Goal: Check status: Check status

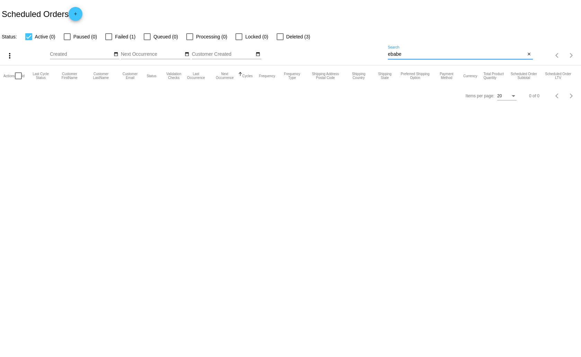
drag, startPoint x: 403, startPoint y: 54, endPoint x: 389, endPoint y: 54, distance: 13.5
click at [389, 54] on input "ebabe" at bounding box center [455, 55] width 137 height 6
type input "e"
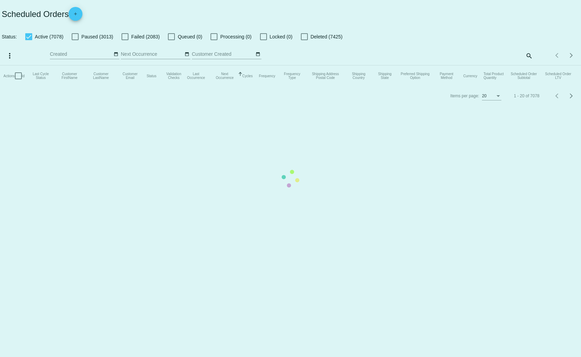
click at [528, 65] on mat-table "Actions Id Last Cycle Status Customer FirstName Customer LastName Customer Emai…" at bounding box center [290, 75] width 581 height 21
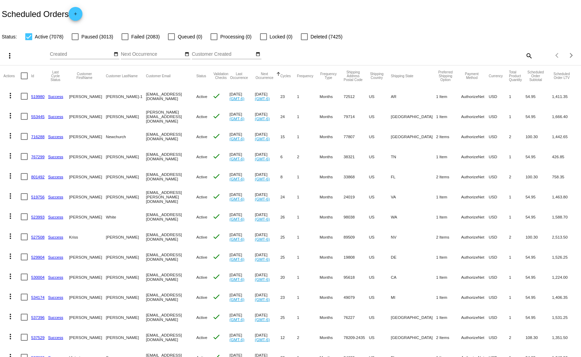
click at [524, 55] on mat-icon "search" at bounding box center [528, 55] width 8 height 11
paste input "[EMAIL_ADDRESS][DOMAIN_NAME]"
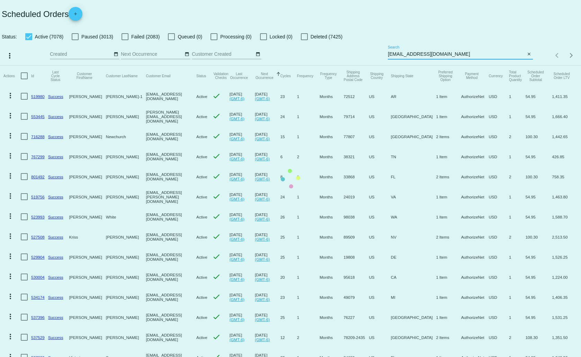
type input "[EMAIL_ADDRESS][DOMAIN_NAME]"
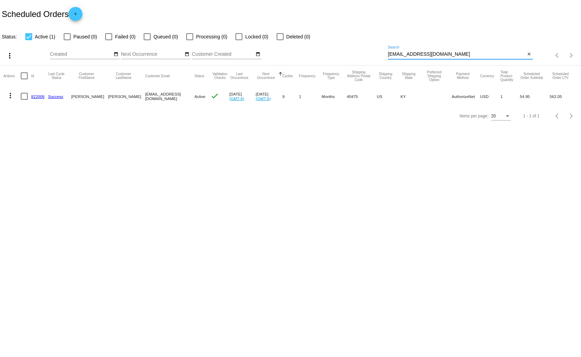
drag, startPoint x: 456, startPoint y: 54, endPoint x: 387, endPoint y: 57, distance: 68.9
click at [387, 57] on input "[EMAIL_ADDRESS][DOMAIN_NAME]" at bounding box center [455, 55] width 137 height 6
drag, startPoint x: 446, startPoint y: 56, endPoint x: 385, endPoint y: 60, distance: 60.7
click at [385, 60] on div "more_vert Aug Jan Feb Mar [DATE]" at bounding box center [290, 53] width 581 height 25
drag, startPoint x: 458, startPoint y: 53, endPoint x: 382, endPoint y: 56, distance: 76.2
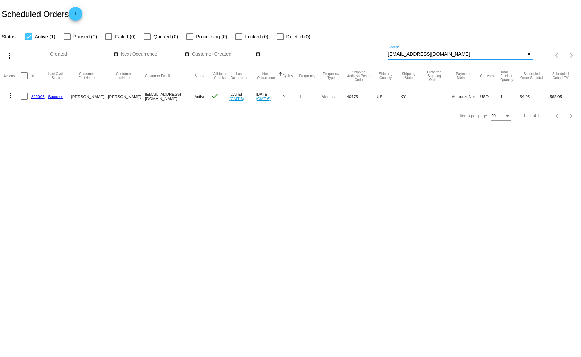
click at [382, 56] on div "more_vert Aug Jan Feb Mar [DATE]" at bounding box center [290, 53] width 581 height 25
click at [528, 52] on mat-icon "close" at bounding box center [528, 55] width 5 height 6
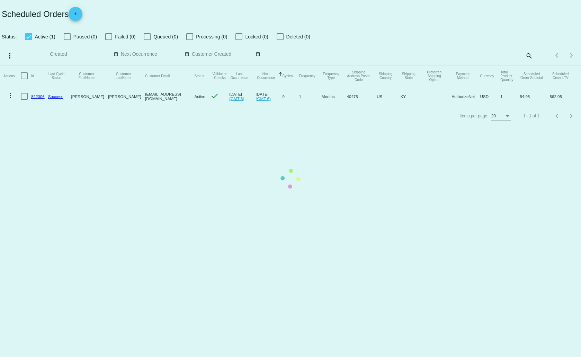
click at [528, 65] on mat-table "Actions Id Last Cycle Status Customer FirstName Customer LastName Customer Emai…" at bounding box center [290, 85] width 581 height 41
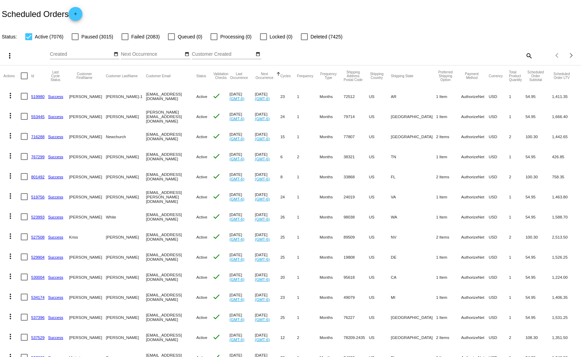
click at [525, 55] on mat-icon "search" at bounding box center [528, 55] width 8 height 11
paste input "[EMAIL_ADDRESS][DOMAIN_NAME]"
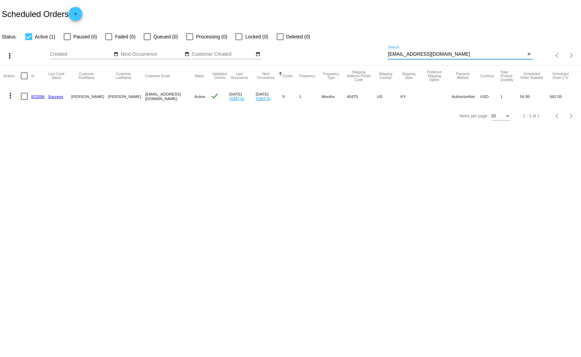
type input "[EMAIL_ADDRESS][DOMAIN_NAME]"
drag, startPoint x: 458, startPoint y: 53, endPoint x: 381, endPoint y: 53, distance: 77.2
click at [371, 53] on div "more_vert Aug Jan Feb Mar [DATE]" at bounding box center [290, 53] width 581 height 25
paste input "dkaas2"
drag, startPoint x: 427, startPoint y: 55, endPoint x: 388, endPoint y: 58, distance: 39.2
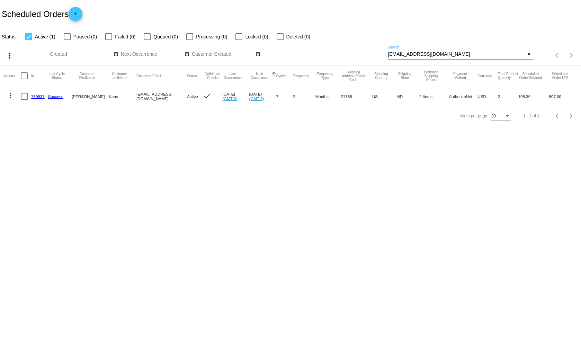
click at [388, 58] on div "dkaas2@gmail.com Search" at bounding box center [455, 52] width 137 height 13
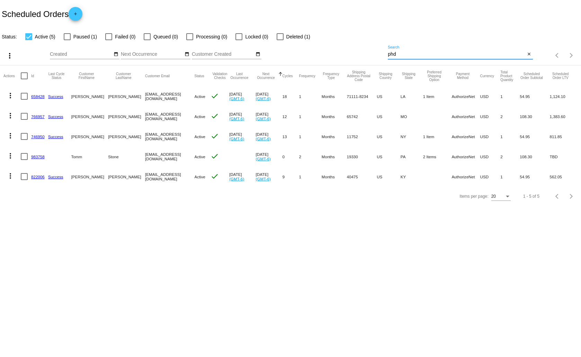
type input "[EMAIL_ADDRESS][DOMAIN_NAME]"
